Goal: Transaction & Acquisition: Subscribe to service/newsletter

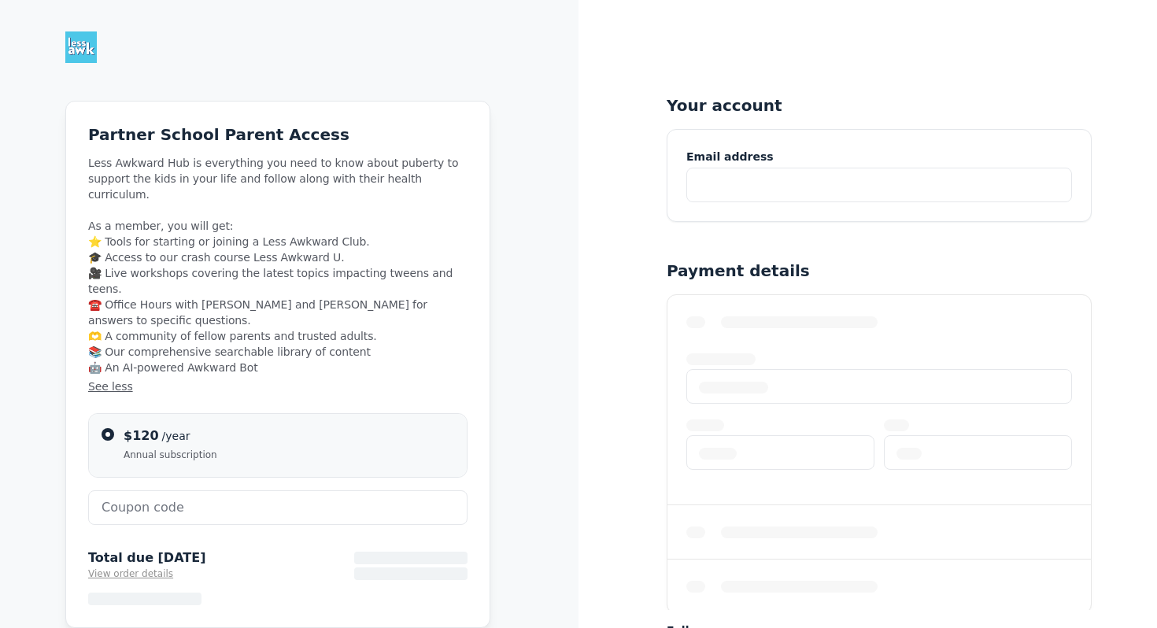
type input "BERKELEYPARENTS"
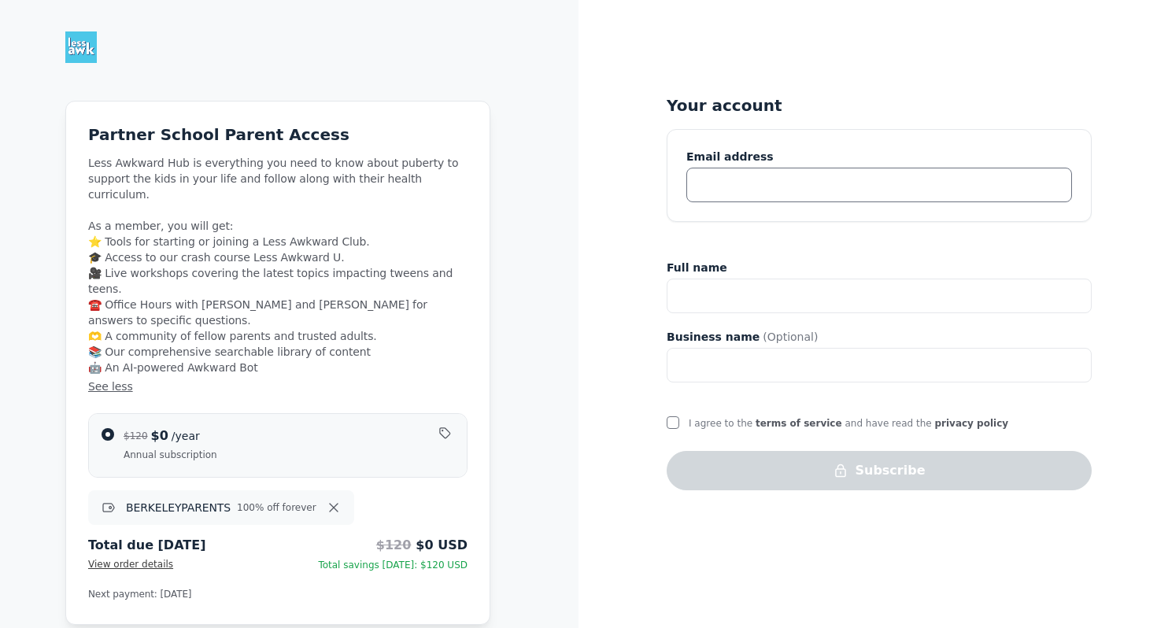
click at [745, 191] on input "text" at bounding box center [879, 185] width 386 height 35
type input "[PERSON_NAME][EMAIL_ADDRESS][PERSON_NAME][DOMAIN_NAME]"
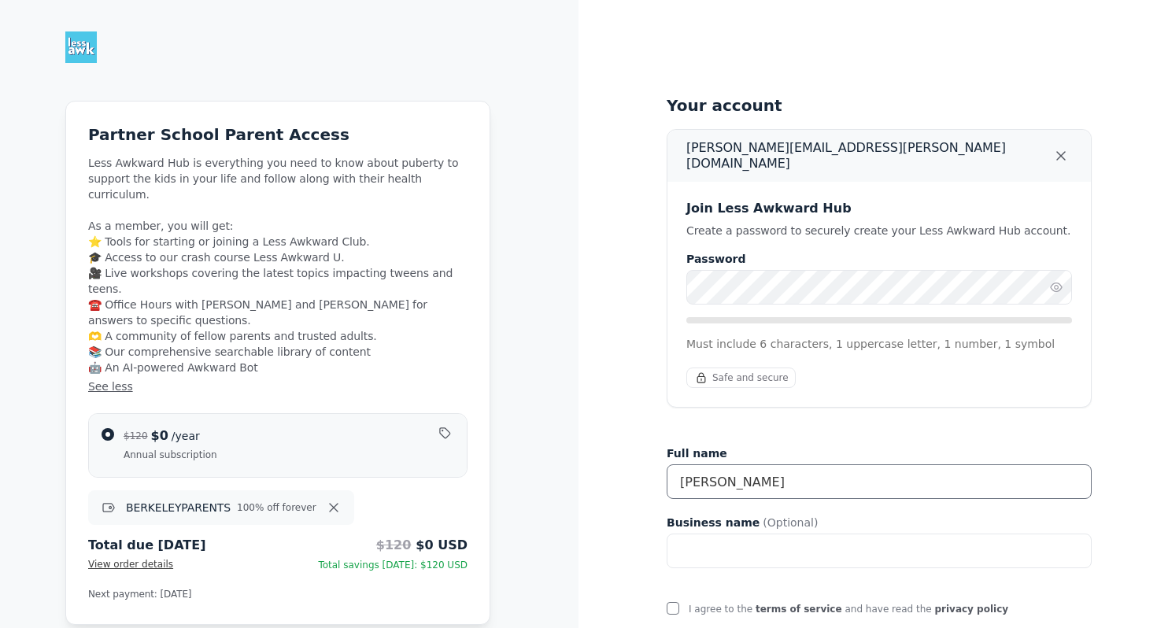
type input "[PERSON_NAME]"
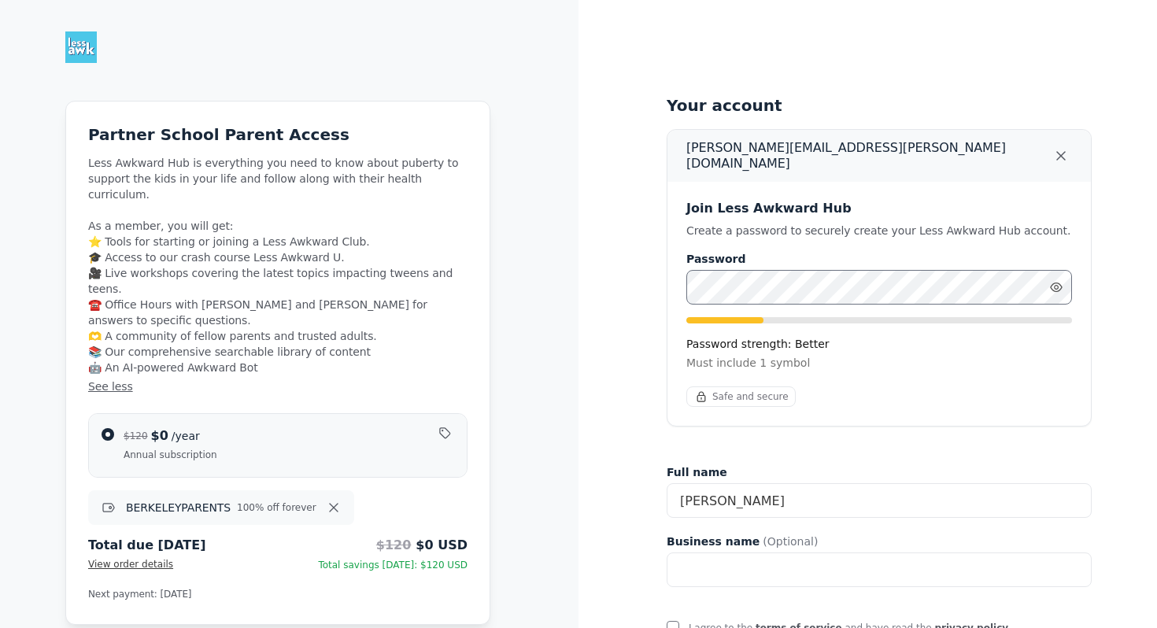
scroll to position [83, 0]
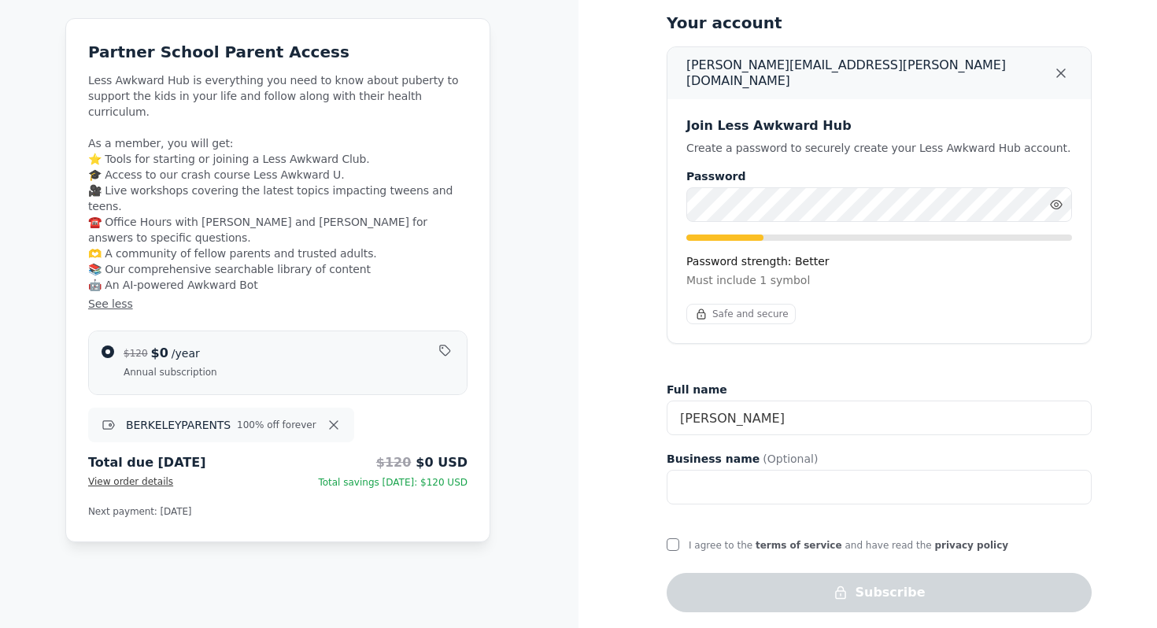
click at [662, 532] on div "Your account [PERSON_NAME][EMAIL_ADDRESS][PERSON_NAME][DOMAIN_NAME] Join Less A…" at bounding box center [867, 277] width 578 height 720
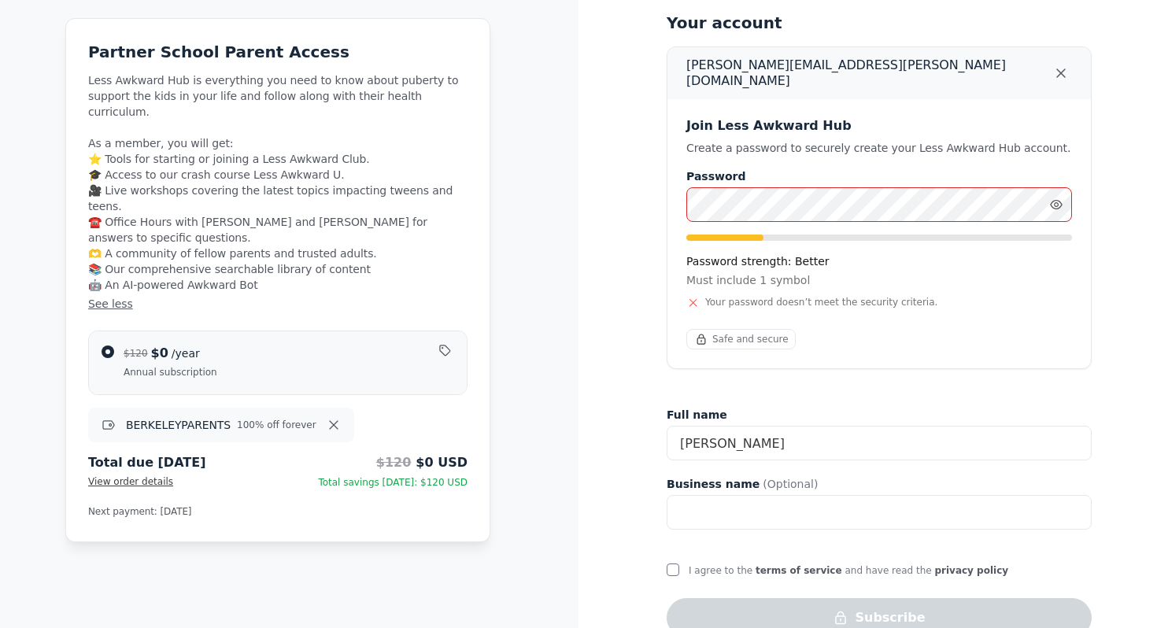
click at [674, 567] on div "I agree to the terms of service and have read the privacy policy" at bounding box center [836, 571] width 341 height 21
click at [674, 566] on div "I agree to the terms of service and have read the privacy policy" at bounding box center [836, 571] width 341 height 21
click at [673, 563] on input "I agree to the terms of service and have read the privacy policy" at bounding box center [672, 569] width 13 height 13
checkbox input "true"
click at [652, 190] on div "Your account [PERSON_NAME][EMAIL_ADDRESS][PERSON_NAME][DOMAIN_NAME] Join Less A…" at bounding box center [867, 289] width 578 height 745
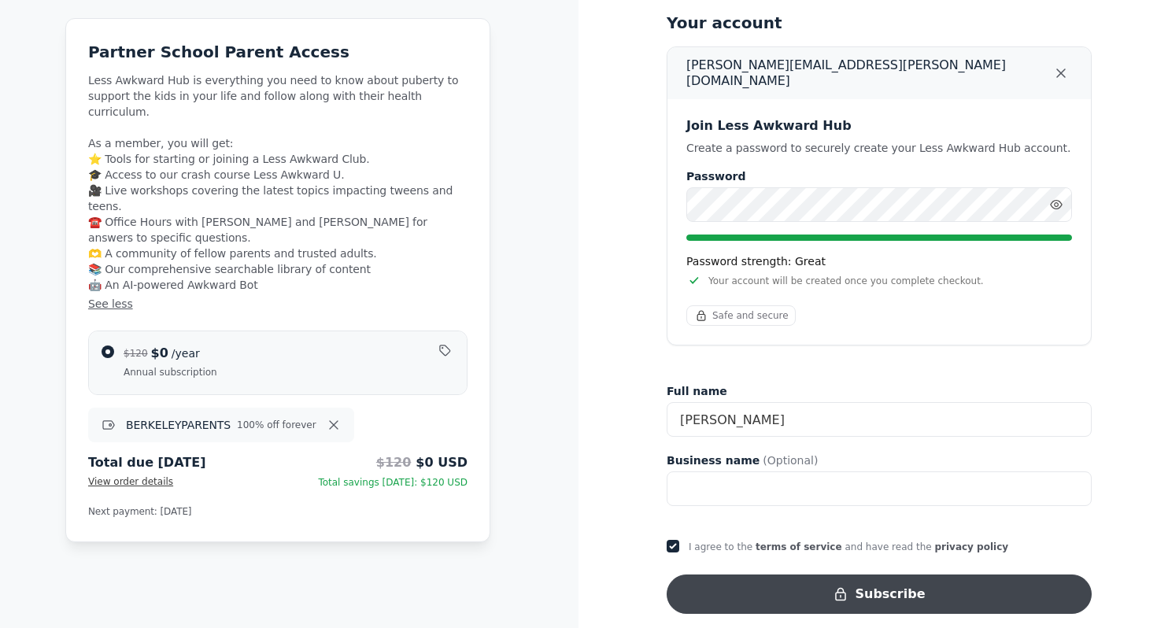
click at [725, 593] on button "Subscribe" at bounding box center [878, 593] width 425 height 39
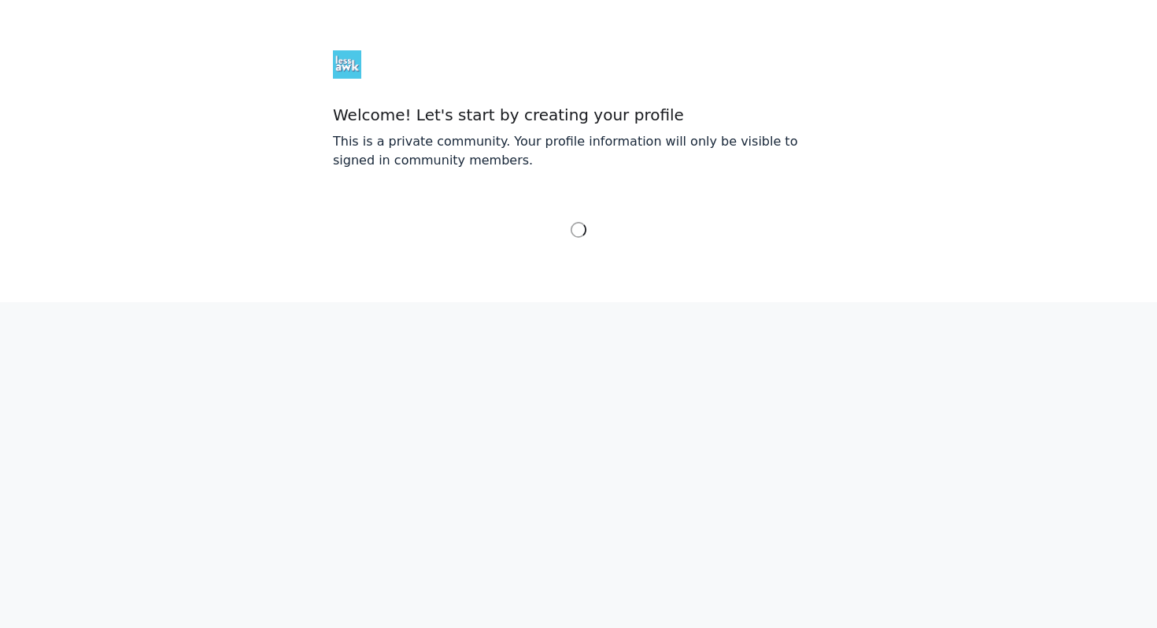
select select "Eastern Time ([GEOGRAPHIC_DATA] & [GEOGRAPHIC_DATA])"
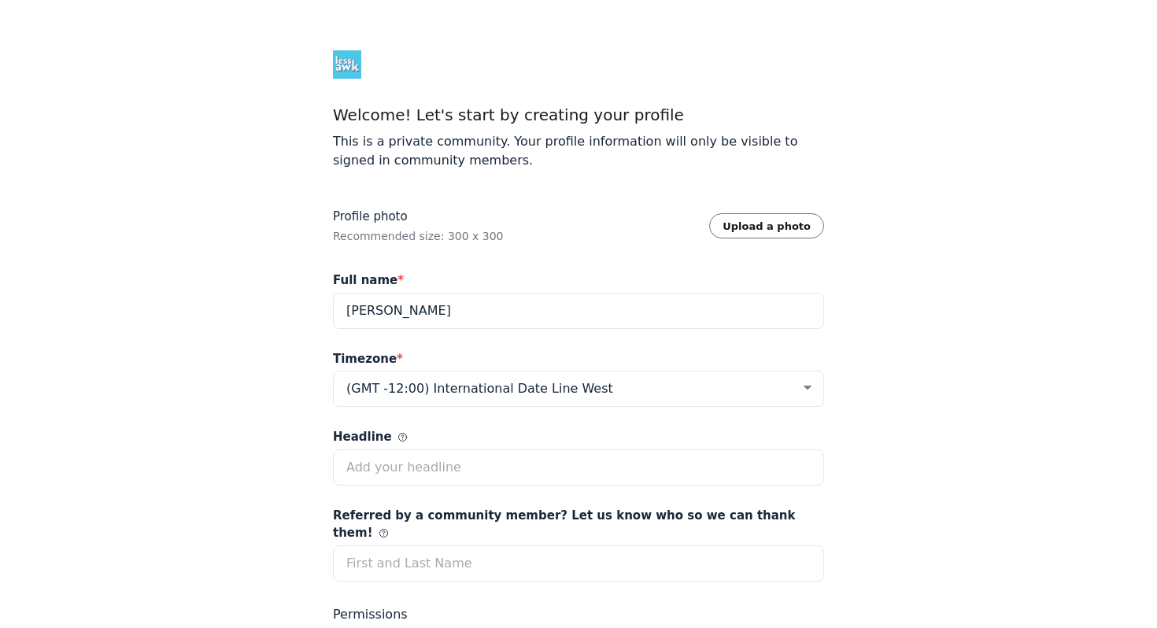
scroll to position [92, 0]
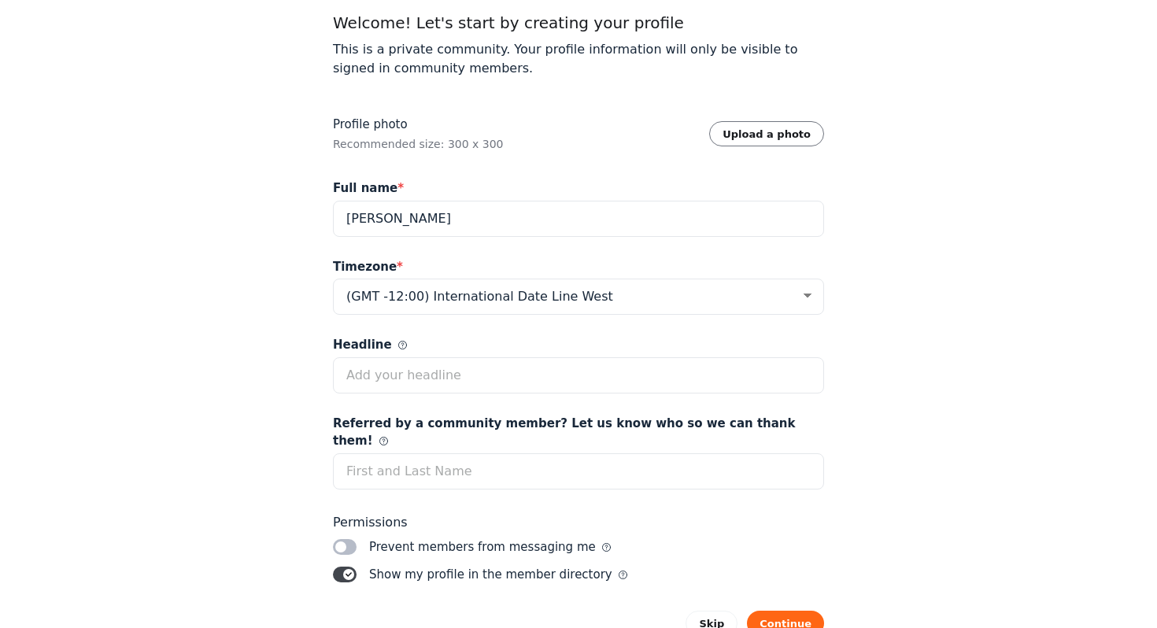
click at [341, 566] on label "Toggle switch" at bounding box center [345, 574] width 24 height 16
click at [0, 0] on input "Toggle switch" at bounding box center [0, 0] width 0 height 0
click at [359, 537] on div "Prevent members from messaging me" at bounding box center [483, 547] width 254 height 21
click at [350, 539] on label "Toggle switch" at bounding box center [345, 547] width 24 height 16
click at [0, 0] on input "Toggle switch" at bounding box center [0, 0] width 0 height 0
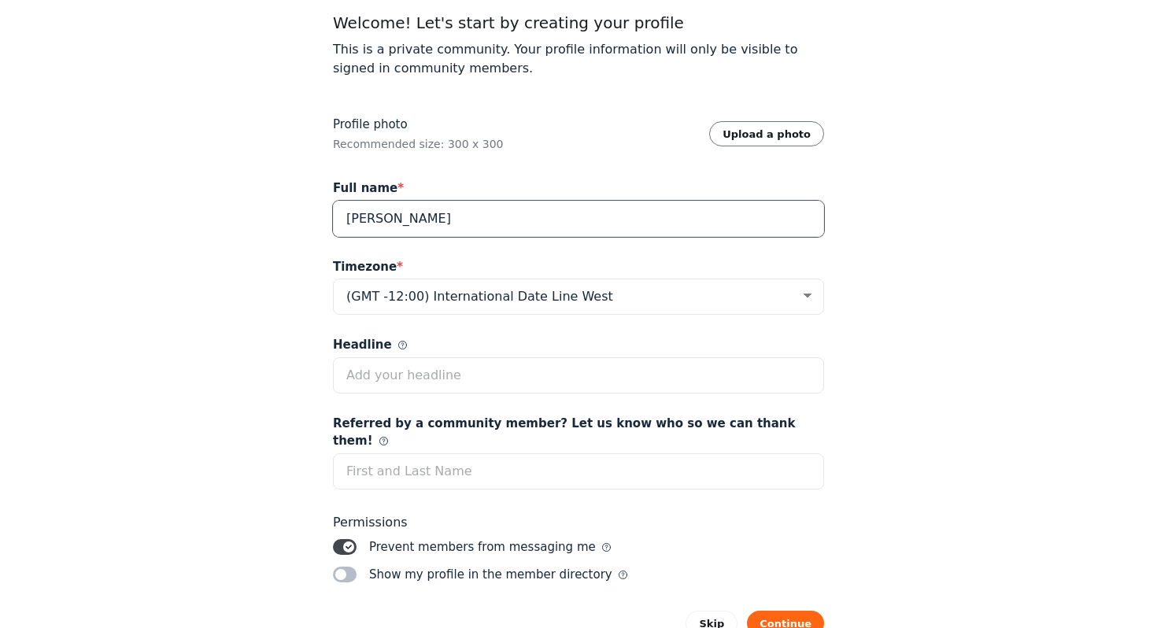
drag, startPoint x: 508, startPoint y: 228, endPoint x: 367, endPoint y: 237, distance: 141.1
click at [367, 237] on div "Full name * Sarah Schur McCarty" at bounding box center [578, 203] width 491 height 79
drag, startPoint x: 352, startPoint y: 221, endPoint x: 546, endPoint y: 218, distance: 194.4
click at [546, 218] on input "[PERSON_NAME]" at bounding box center [578, 219] width 491 height 36
type input "[PERSON_NAME]"
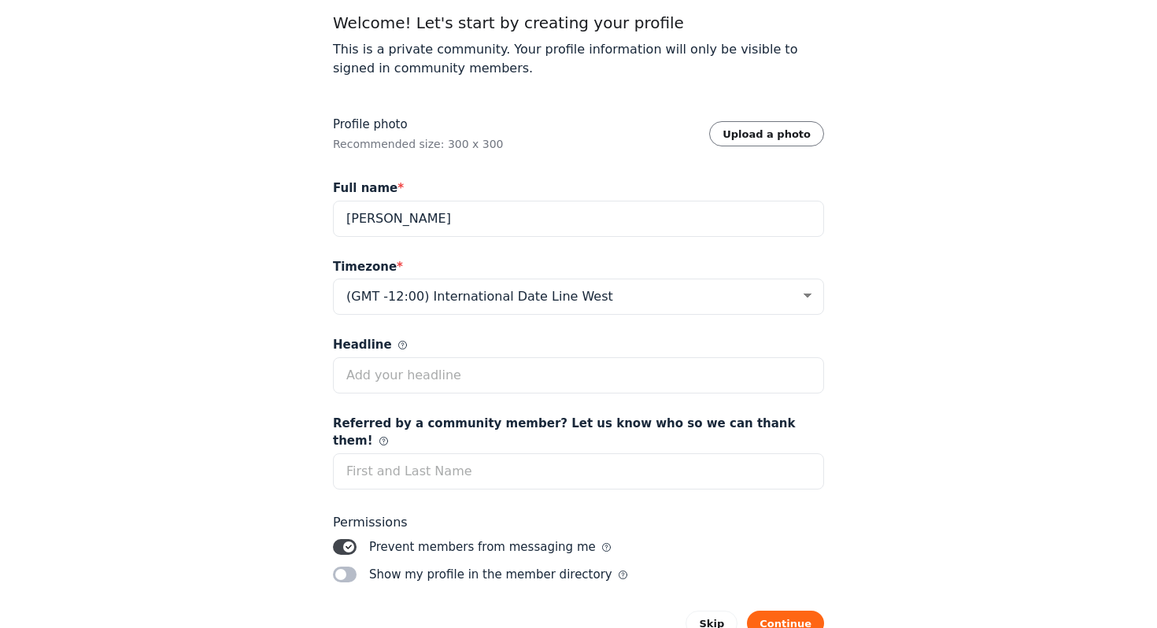
click at [770, 340] on label "Headline" at bounding box center [578, 345] width 491 height 18
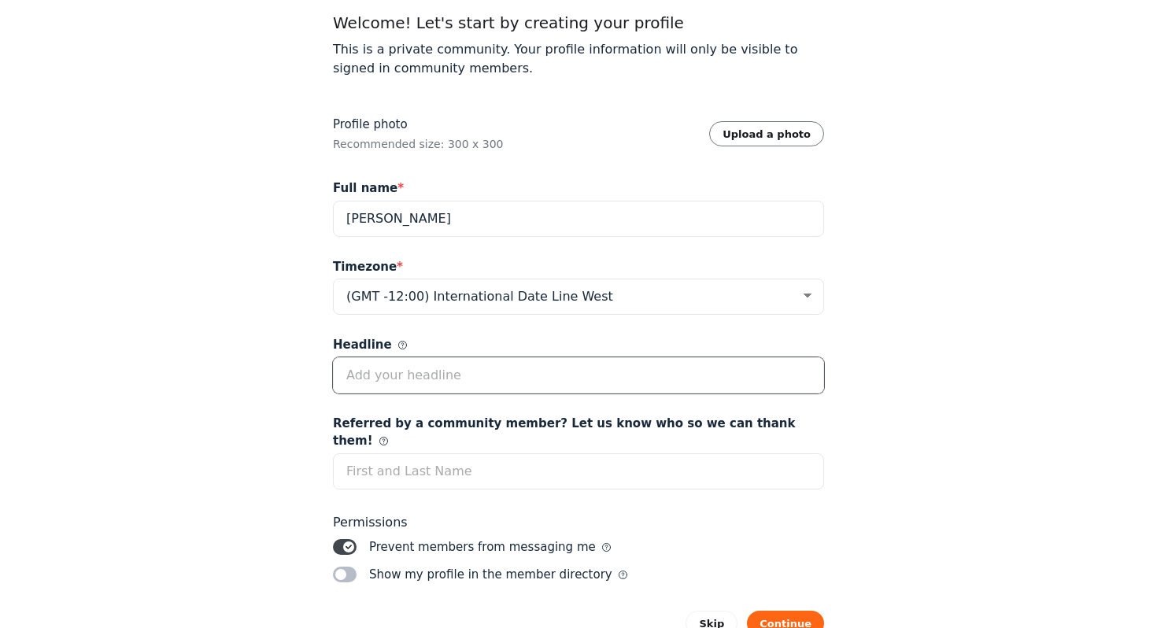
click at [770, 357] on input "Headline" at bounding box center [578, 375] width 491 height 36
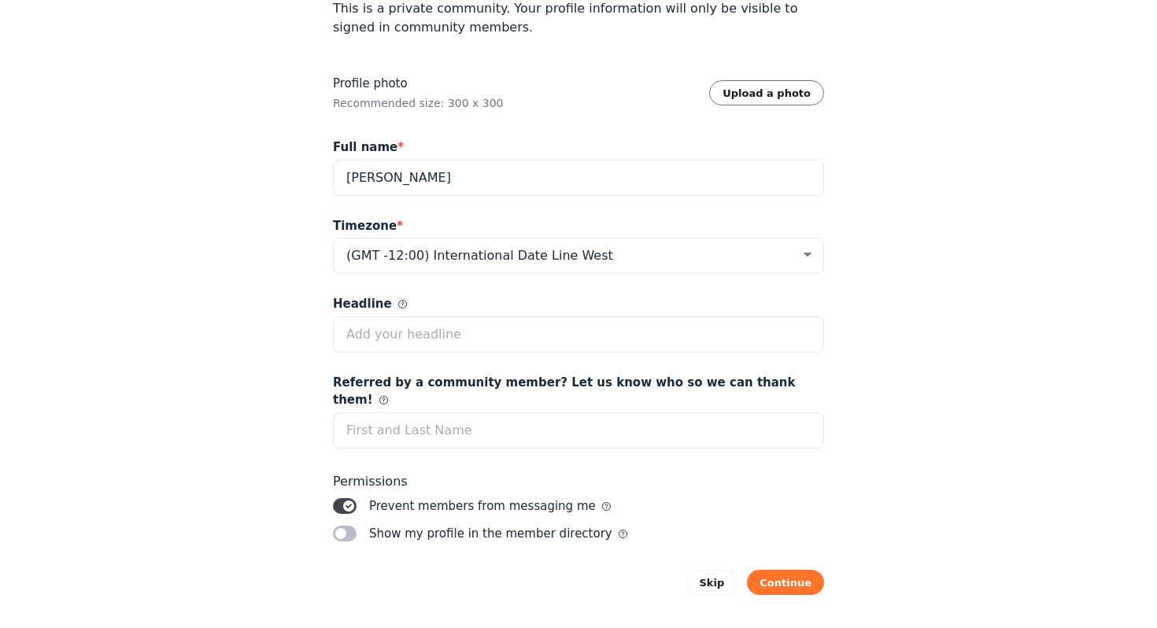
click at [786, 574] on button "Continue" at bounding box center [785, 582] width 77 height 25
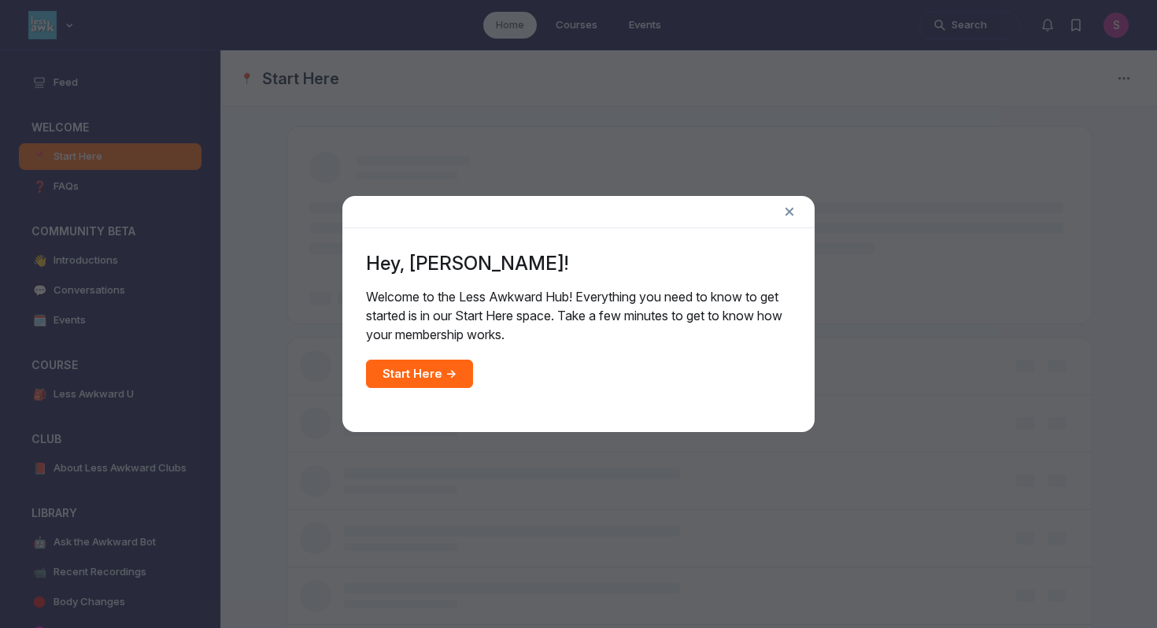
scroll to position [4590, 3013]
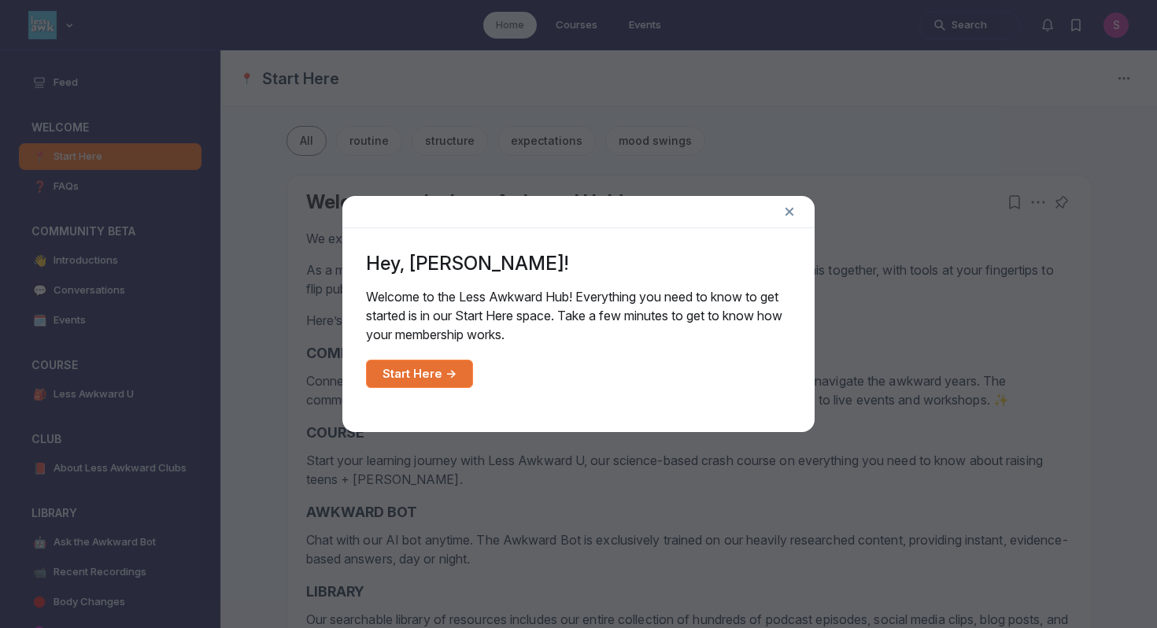
click at [442, 374] on link "Start Here →" at bounding box center [419, 374] width 107 height 28
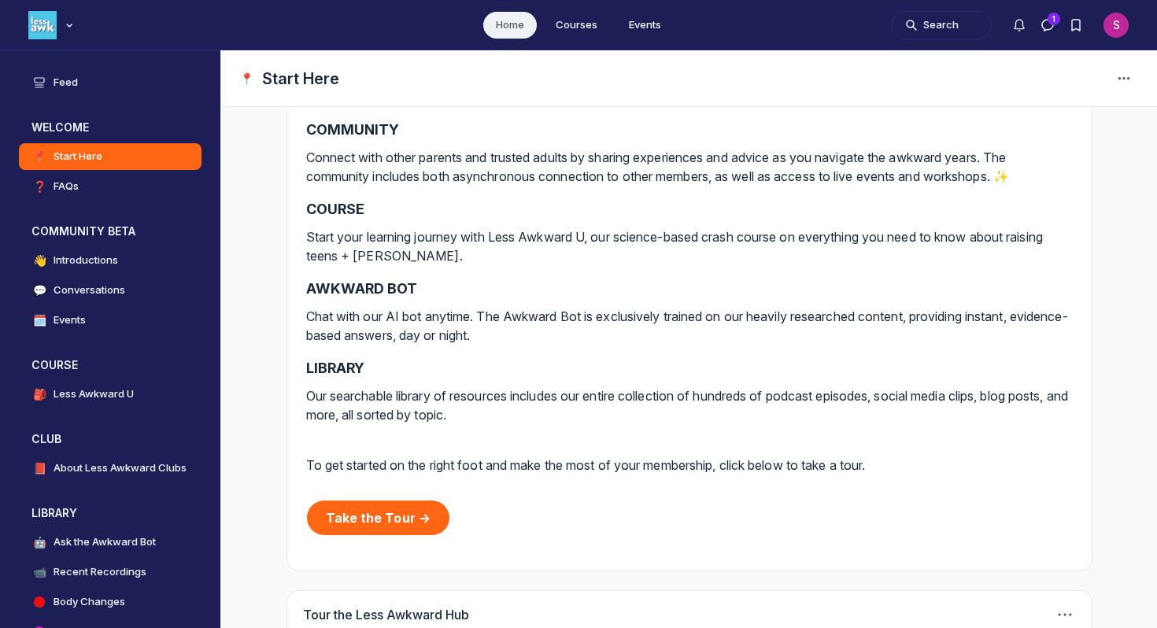
scroll to position [234, 0]
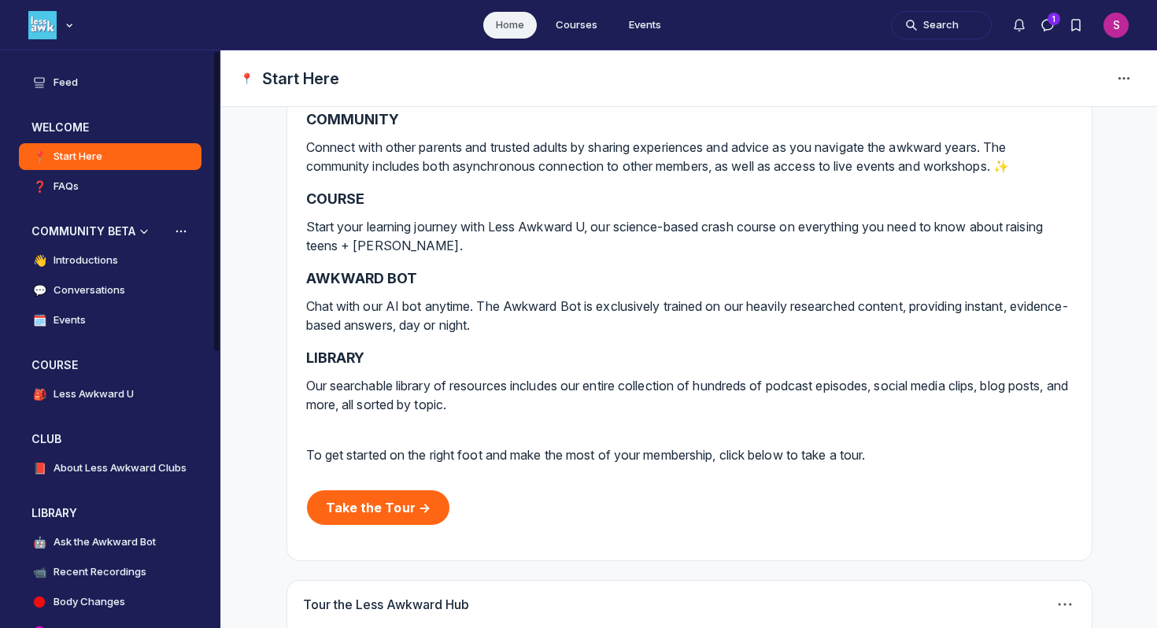
click at [90, 263] on h4 "Introductions" at bounding box center [85, 261] width 65 height 16
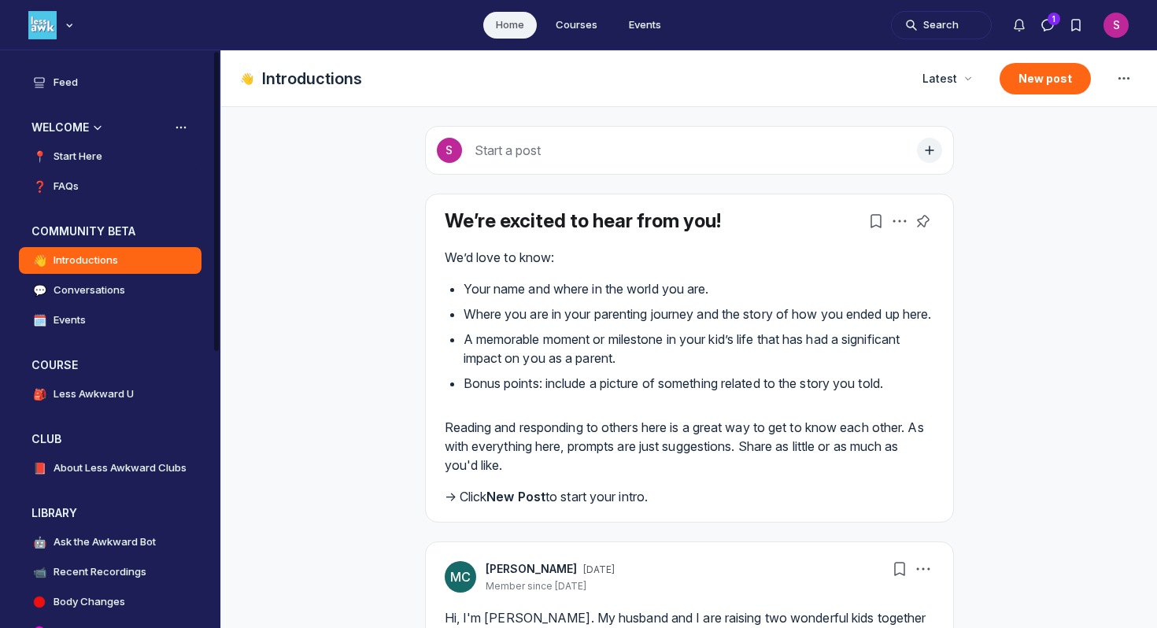
click at [90, 161] on h4 "Start Here" at bounding box center [77, 157] width 49 height 16
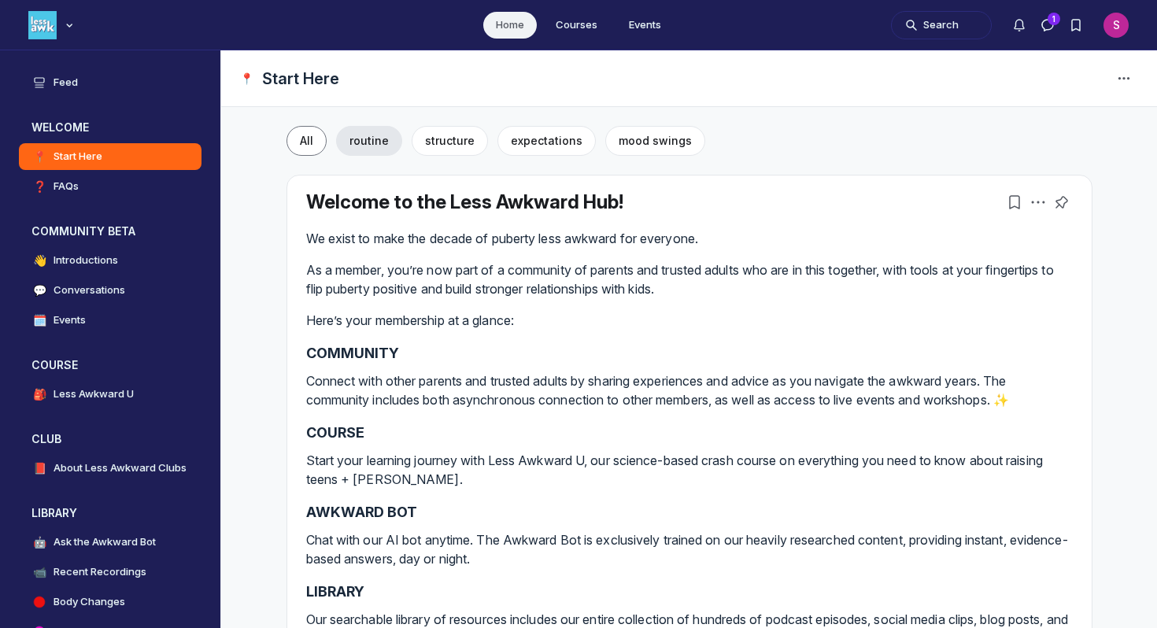
click at [364, 142] on span "routine" at bounding box center [368, 140] width 39 height 13
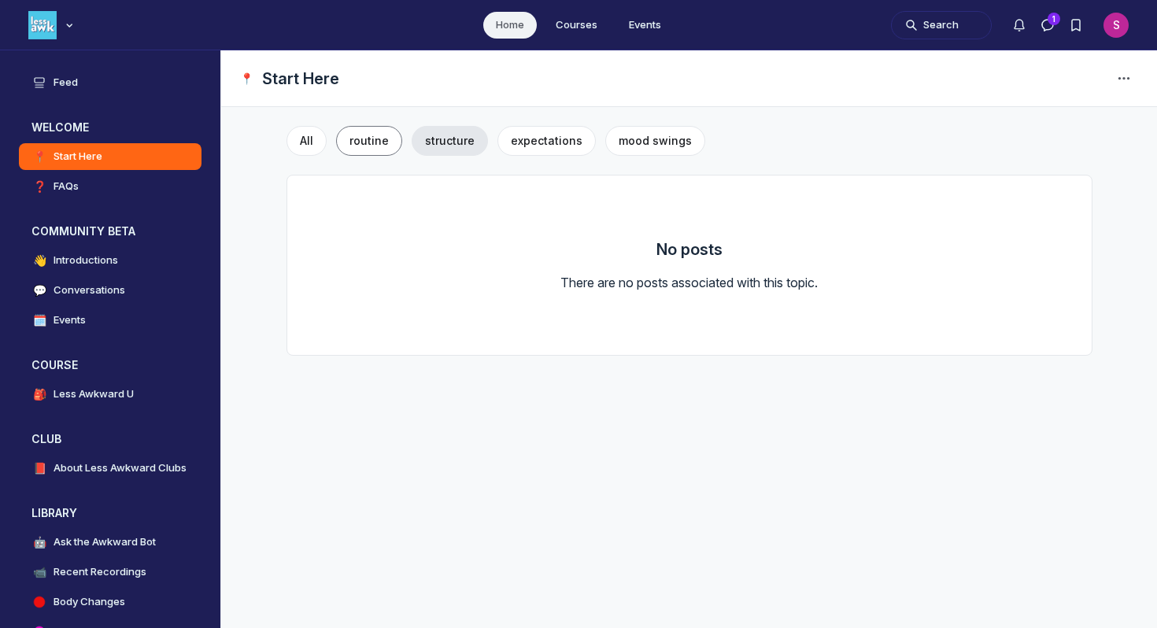
click at [452, 143] on span "structure" at bounding box center [450, 140] width 50 height 13
click at [305, 144] on span "All" at bounding box center [306, 140] width 13 height 13
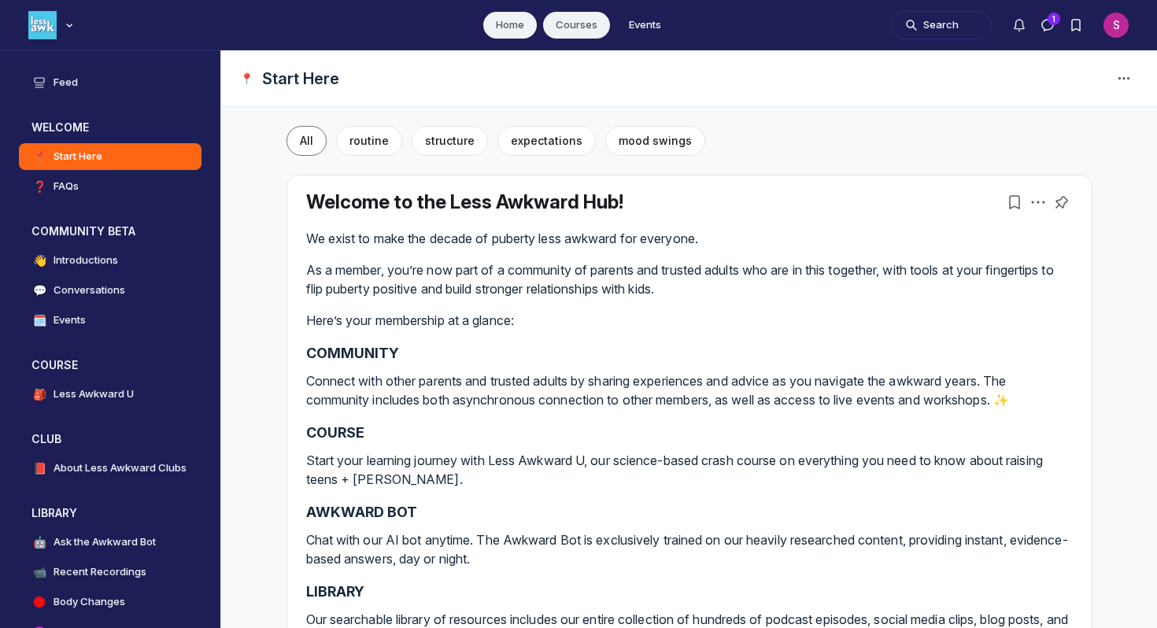
click at [582, 31] on link "Courses" at bounding box center [576, 25] width 67 height 27
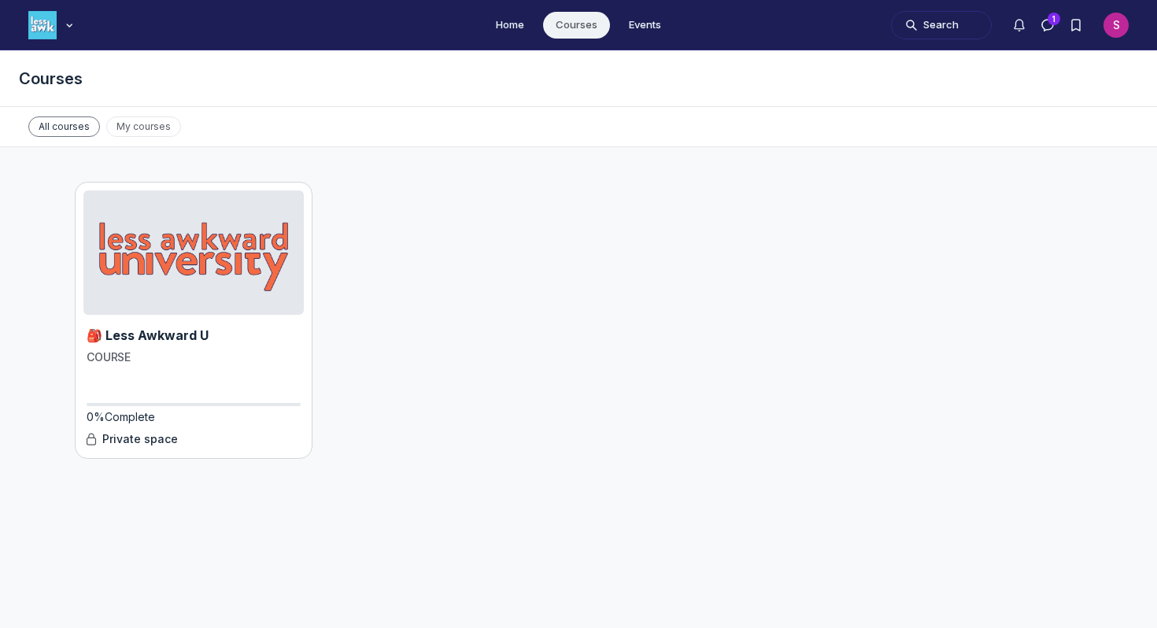
click at [57, 131] on span "All courses" at bounding box center [64, 126] width 72 height 20
click at [64, 25] on icon "Main navigation bar" at bounding box center [69, 24] width 16 height 9
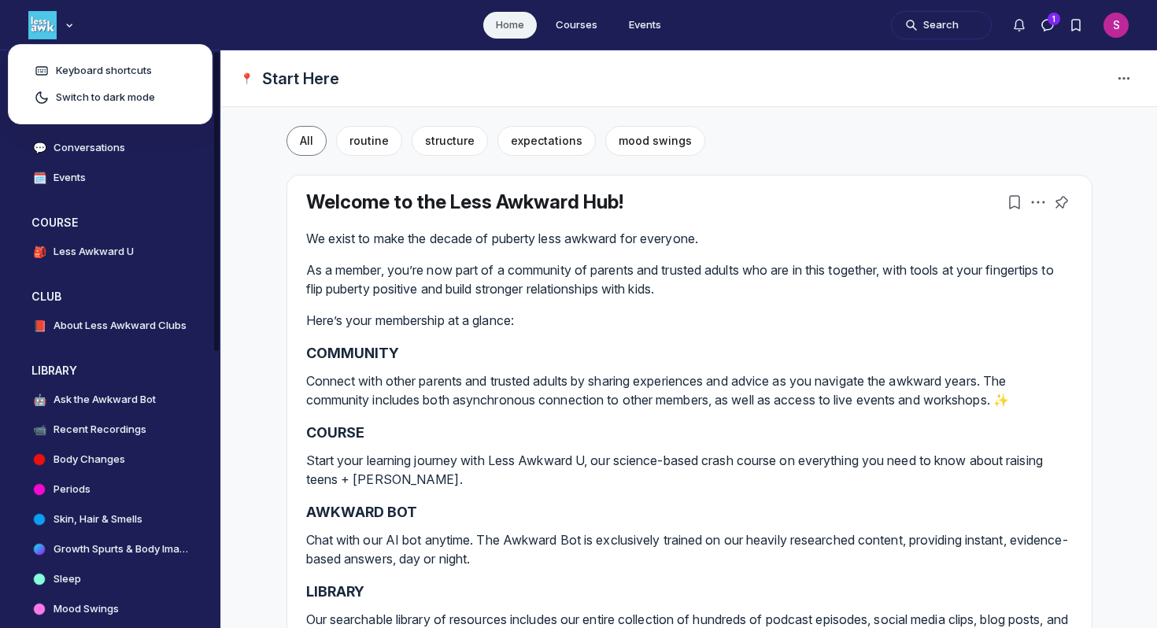
scroll to position [171, 0]
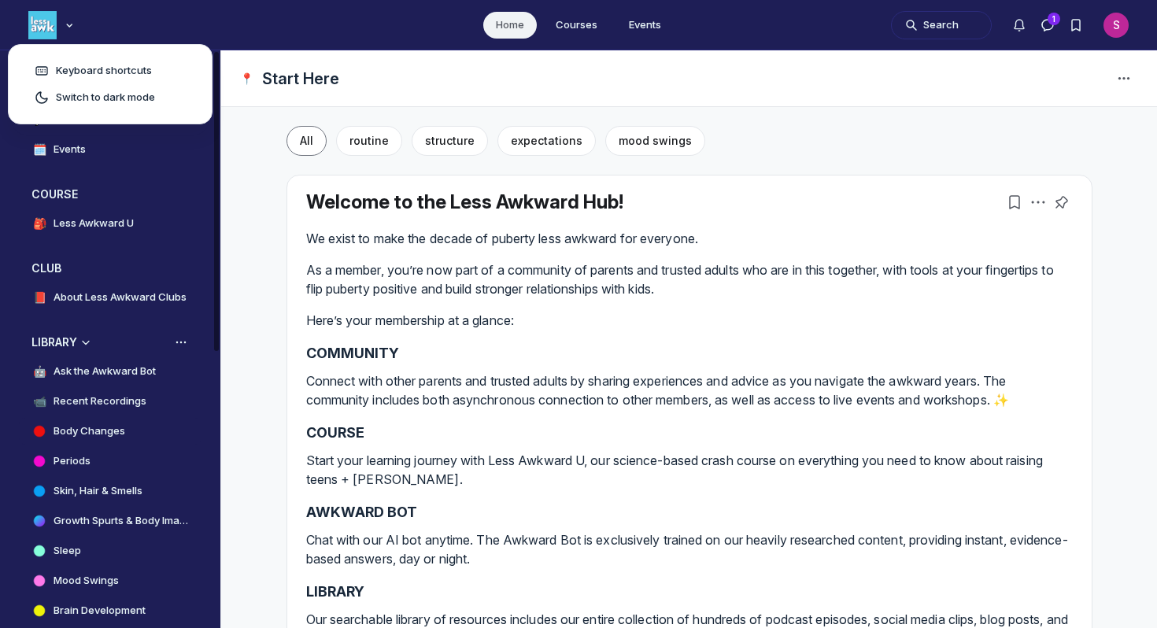
click at [98, 433] on h4 "Body Changes" at bounding box center [89, 431] width 72 height 16
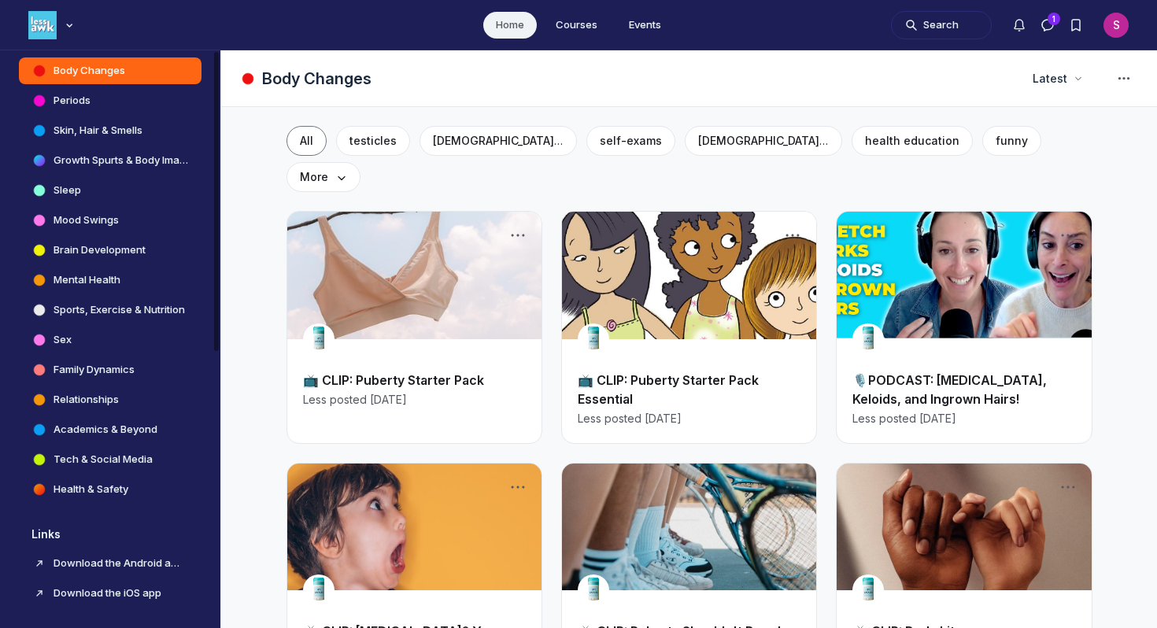
scroll to position [534, 0]
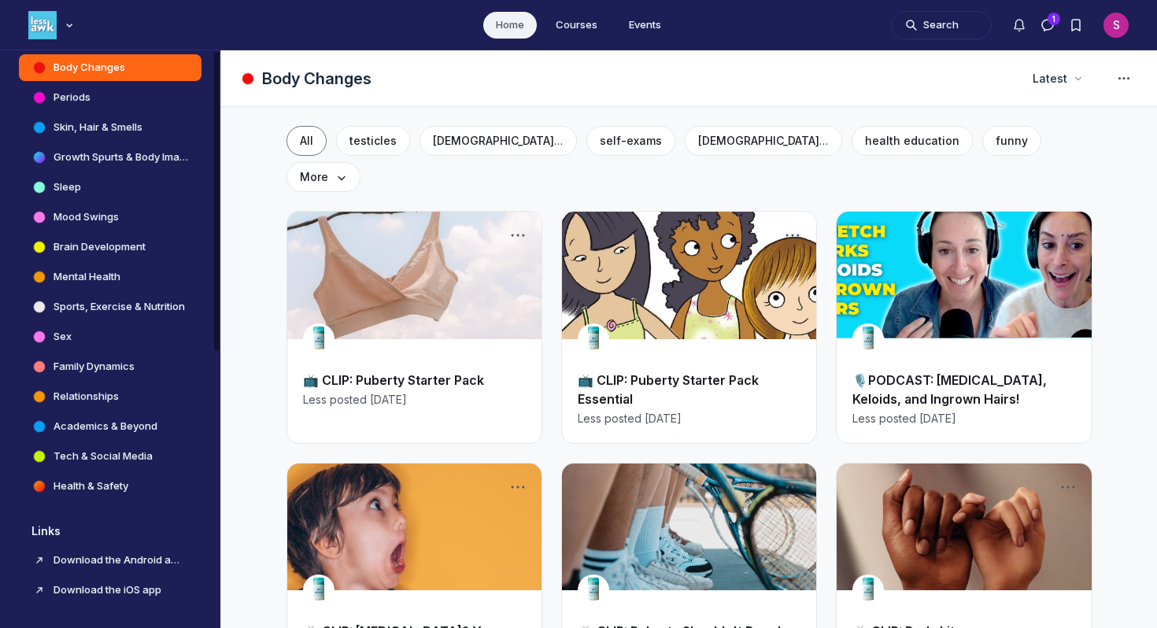
click at [68, 490] on h4 "Health & Safety" at bounding box center [90, 486] width 75 height 16
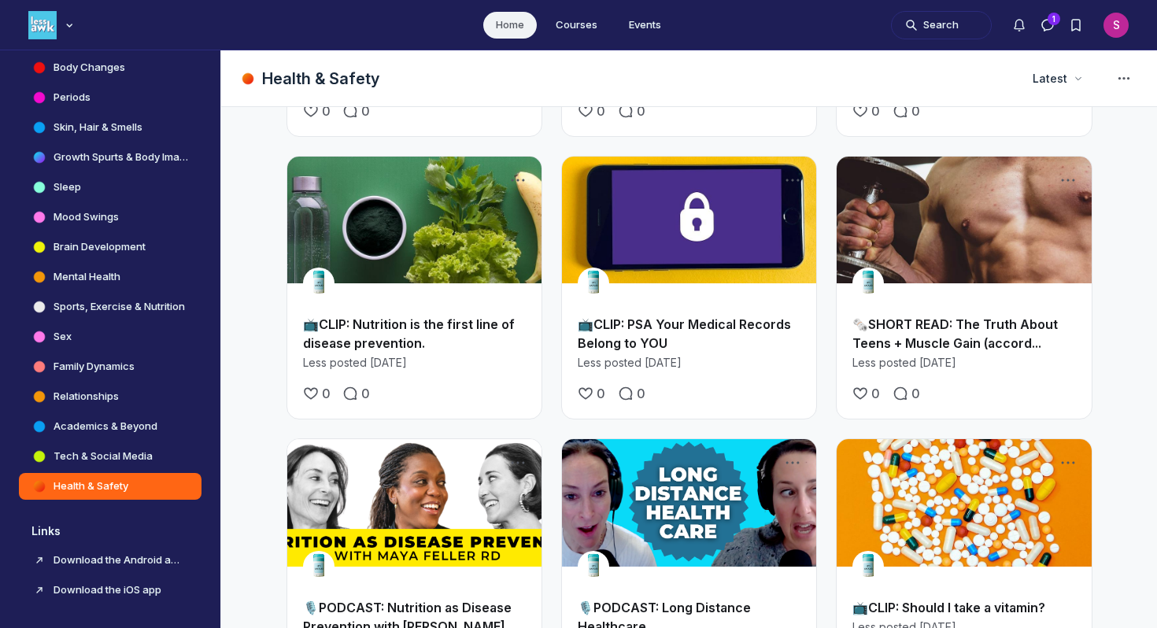
scroll to position [1974, 0]
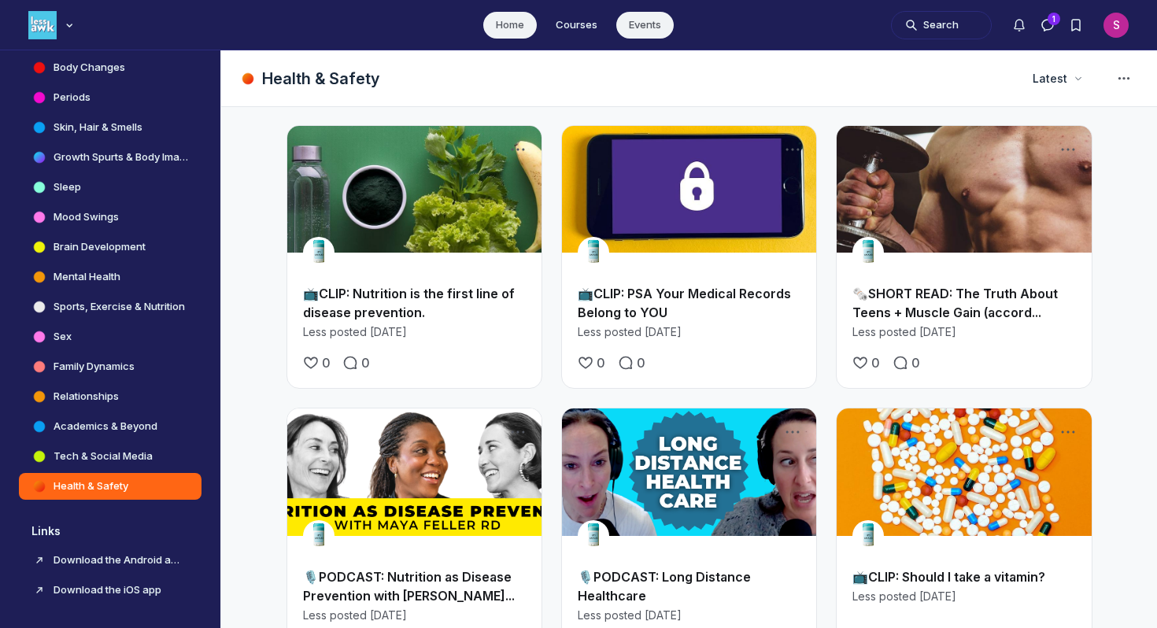
click at [637, 18] on link "Events" at bounding box center [644, 25] width 57 height 27
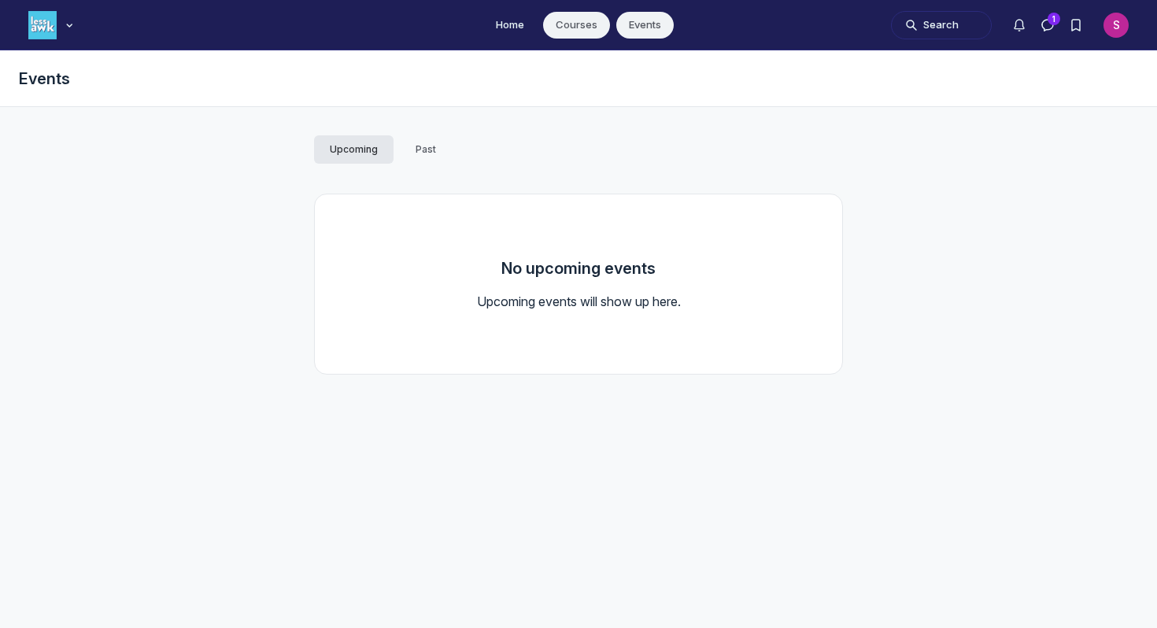
click at [570, 23] on link "Courses" at bounding box center [576, 25] width 67 height 27
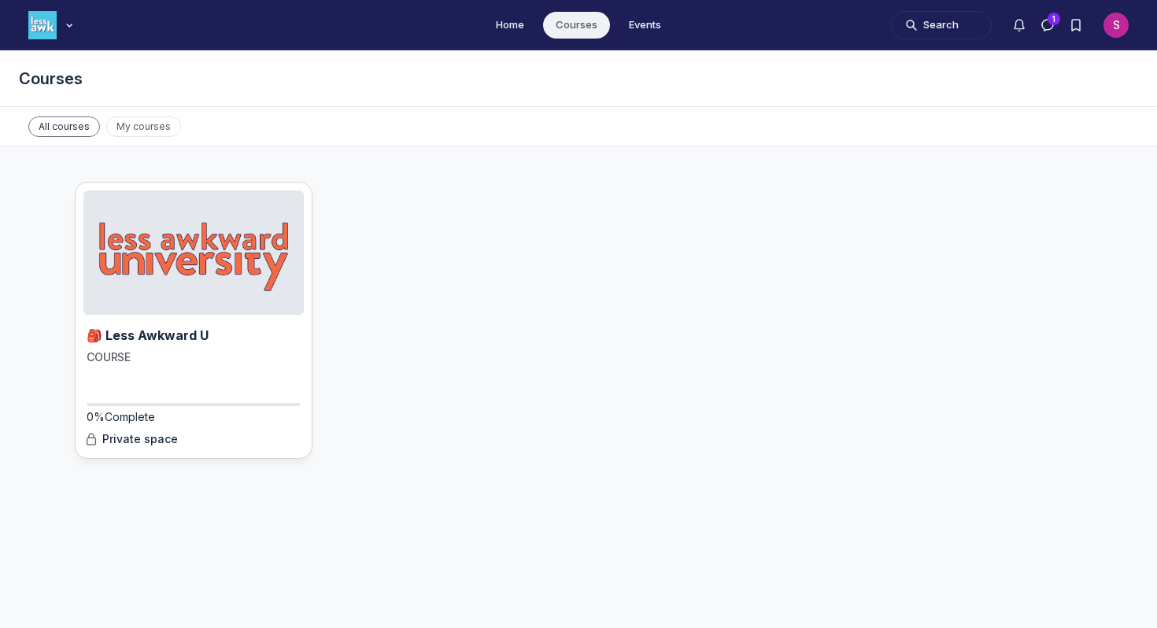
click at [145, 290] on img "Main Content" at bounding box center [193, 252] width 220 height 124
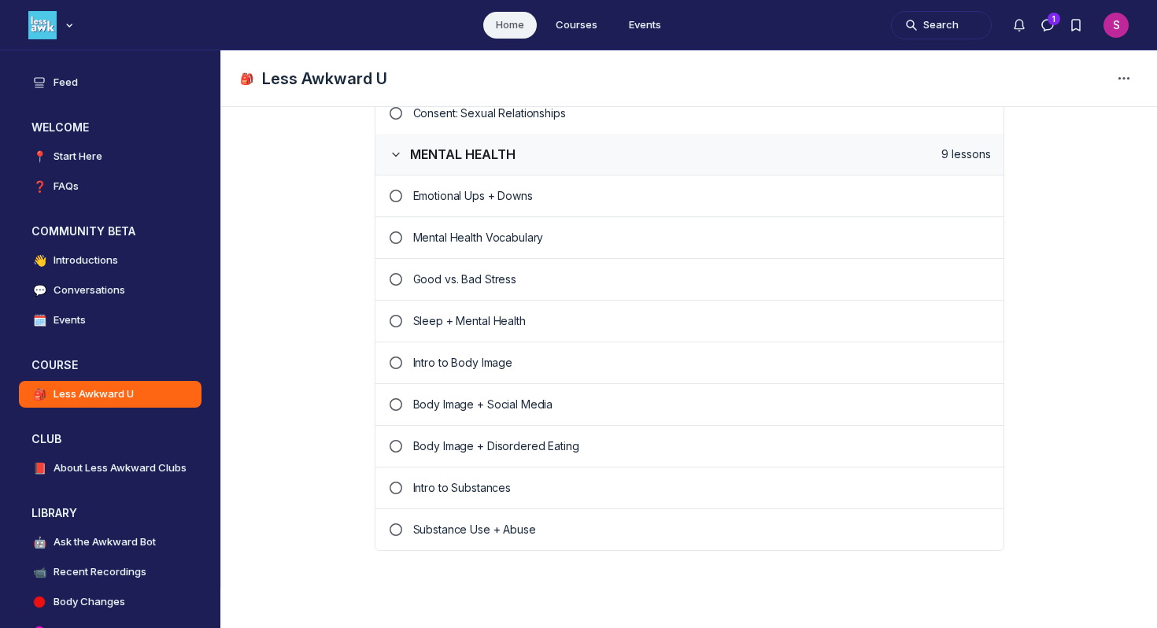
scroll to position [2117, 0]
